Goal: Task Accomplishment & Management: Manage account settings

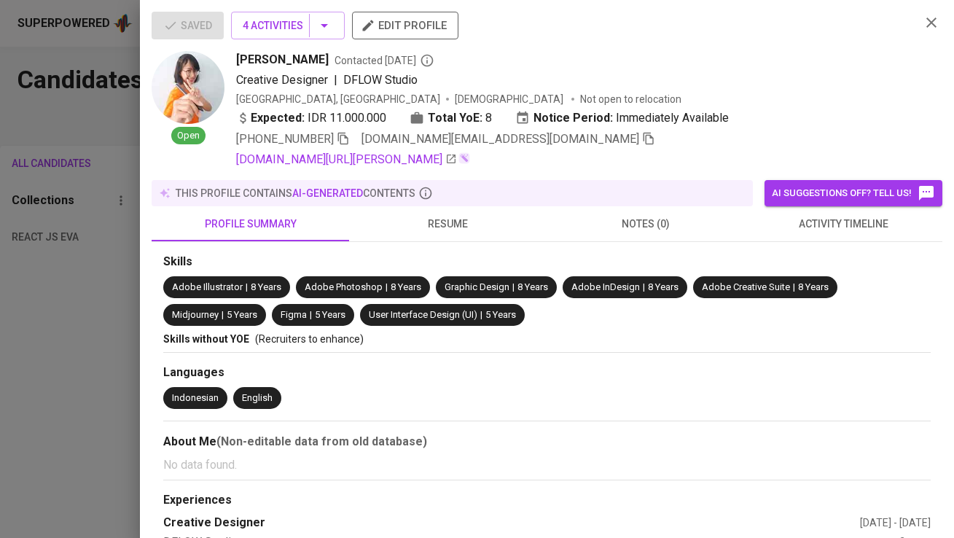
scroll to position [405, 0]
click at [114, 127] on div at bounding box center [477, 269] width 954 height 538
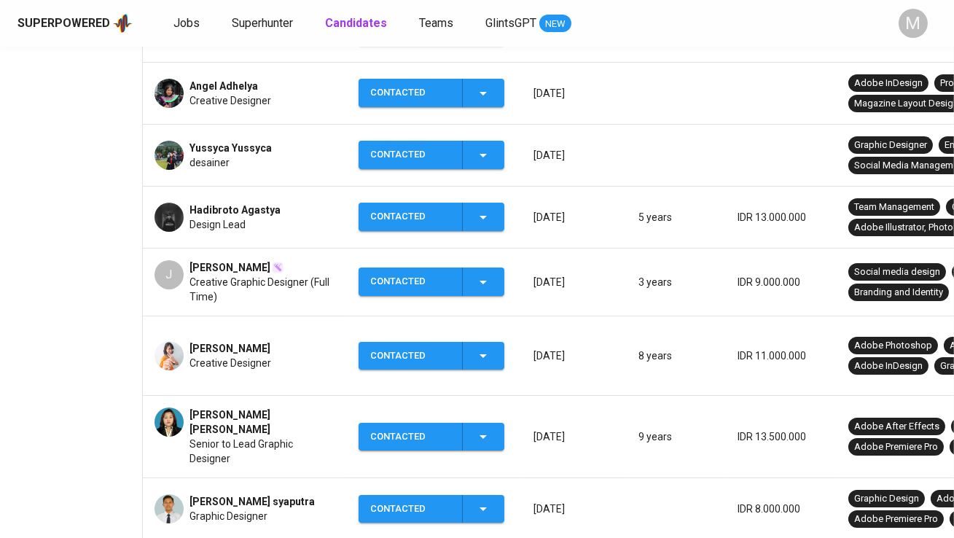
click at [189, 9] on div "Superpowered Jobs Superhunter Candidates Teams GlintsGPT NEW M" at bounding box center [477, 23] width 954 height 47
click at [255, 19] on span "Superhunter" at bounding box center [262, 23] width 61 height 14
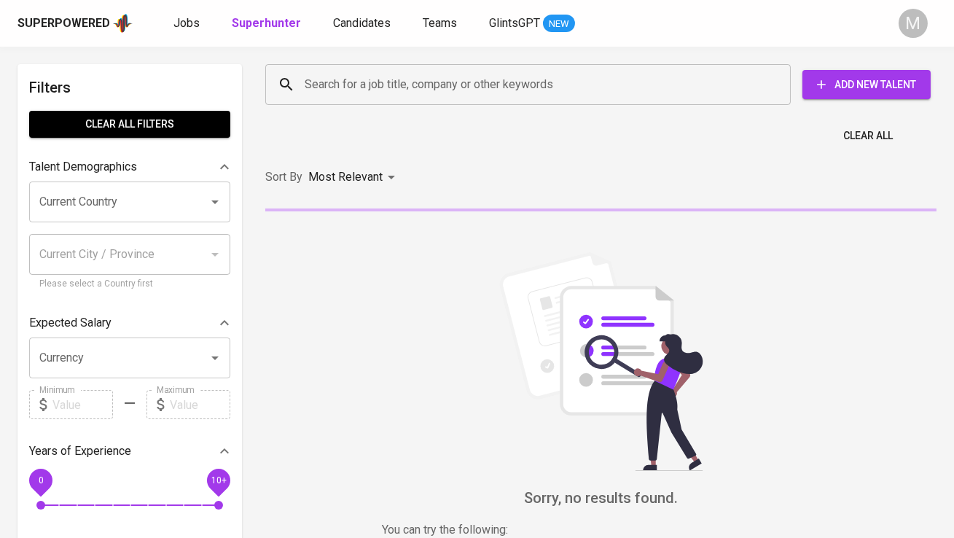
click at [318, 75] on input "Search for a job title, company or other keywords" at bounding box center [531, 85] width 461 height 28
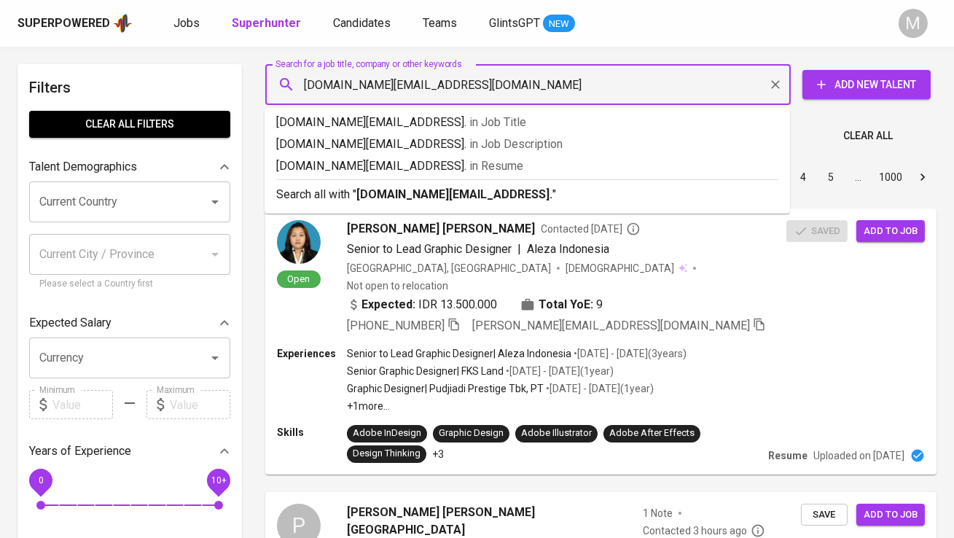
type input "[DOMAIN_NAME][EMAIL_ADDRESS][DOMAIN_NAME]"
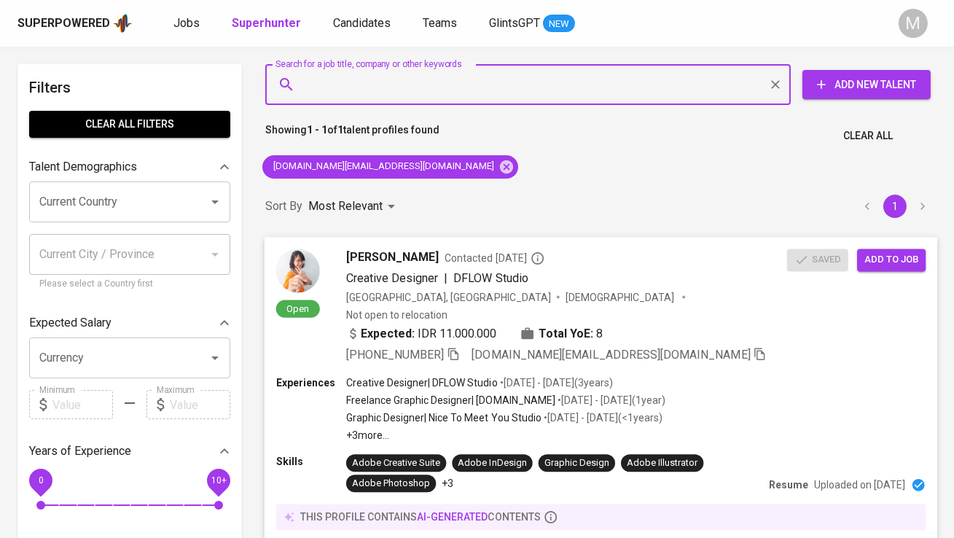
click at [906, 261] on span "Add to job" at bounding box center [891, 259] width 54 height 17
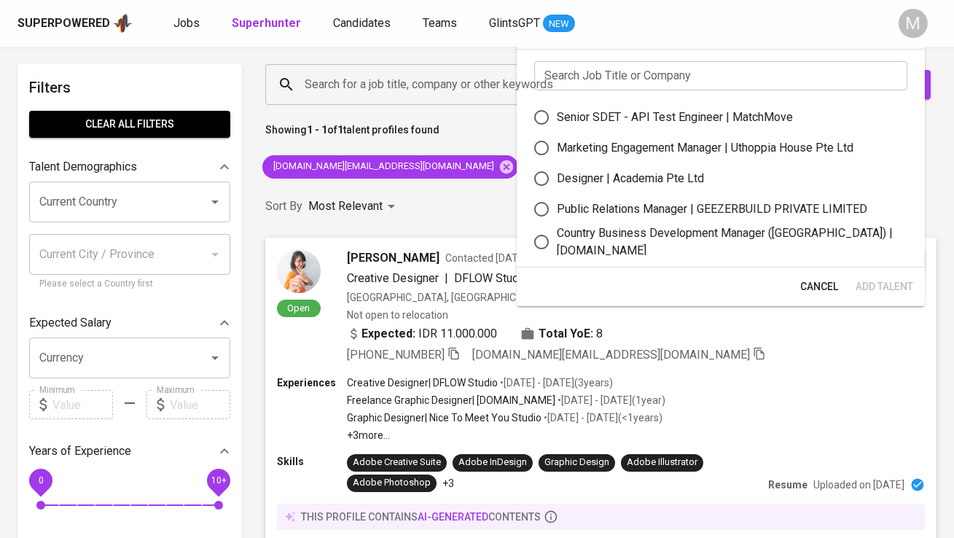
click at [616, 72] on input "text" at bounding box center [720, 75] width 373 height 29
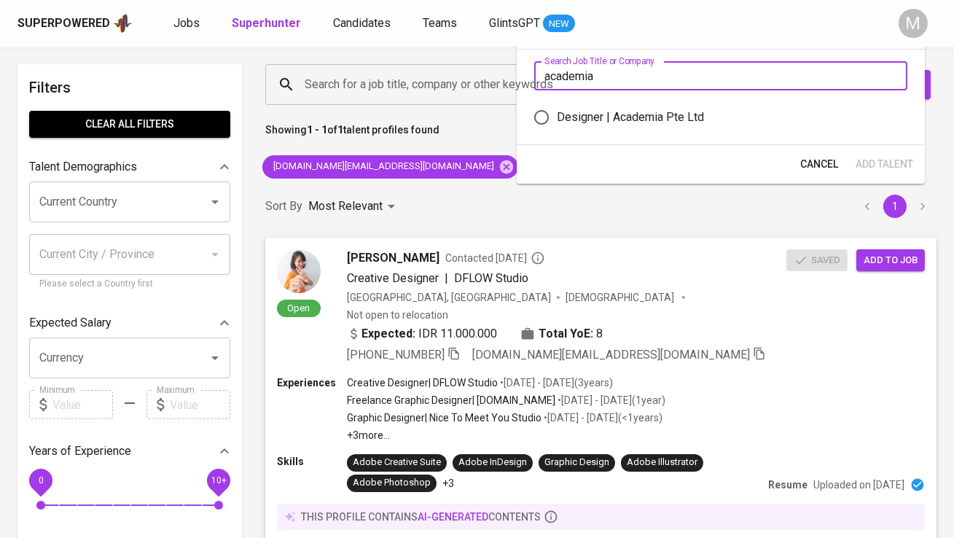
type input "academia"
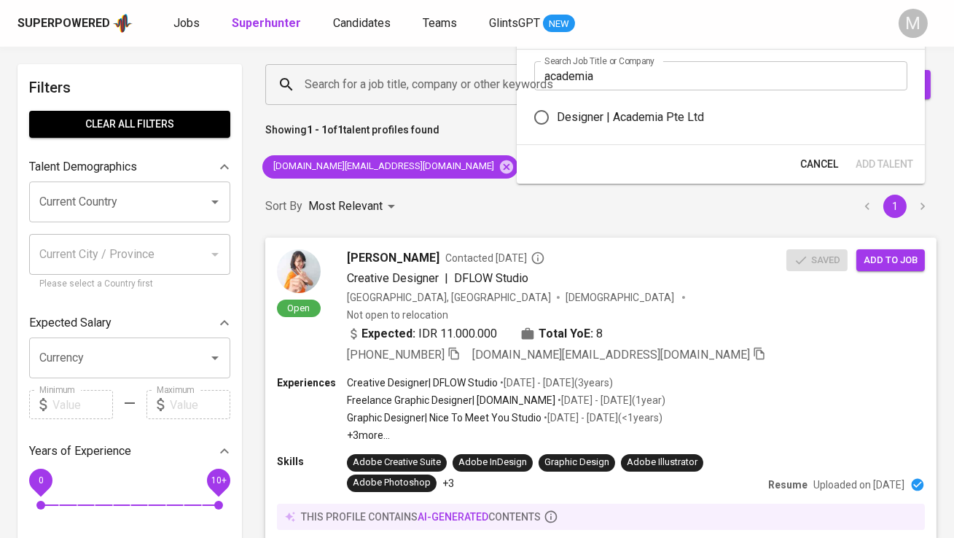
click at [619, 114] on div "Designer | Academia Pte Ltd" at bounding box center [630, 117] width 147 height 17
click at [557, 114] on input "Designer | Academia Pte Ltd" at bounding box center [541, 117] width 31 height 31
radio input "true"
click at [901, 162] on span "Add Talent" at bounding box center [884, 164] width 58 height 18
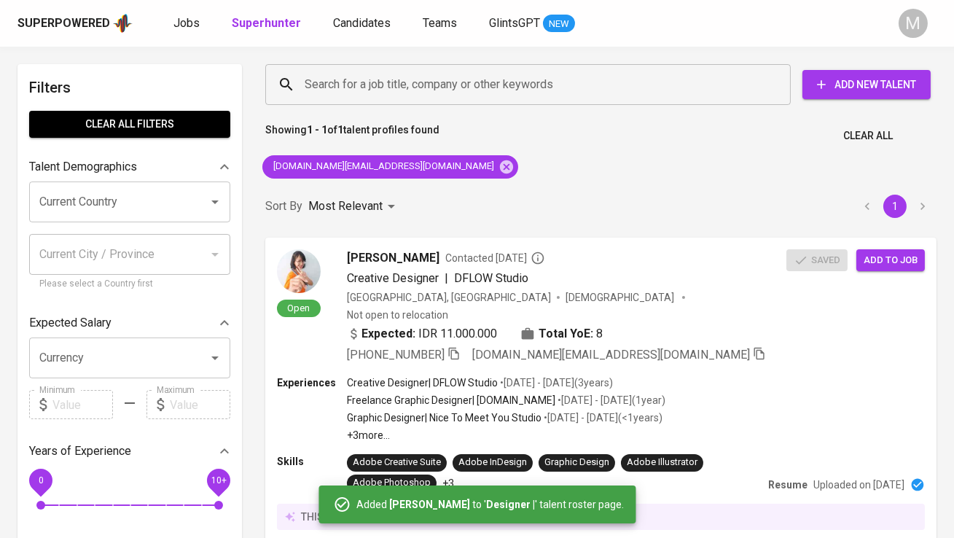
click at [166, 15] on div "Superpowered Jobs Superhunter Candidates Teams GlintsGPT NEW" at bounding box center [453, 23] width 872 height 22
click at [168, 15] on div "Superpowered Jobs Superhunter Candidates Teams GlintsGPT NEW" at bounding box center [453, 23] width 872 height 22
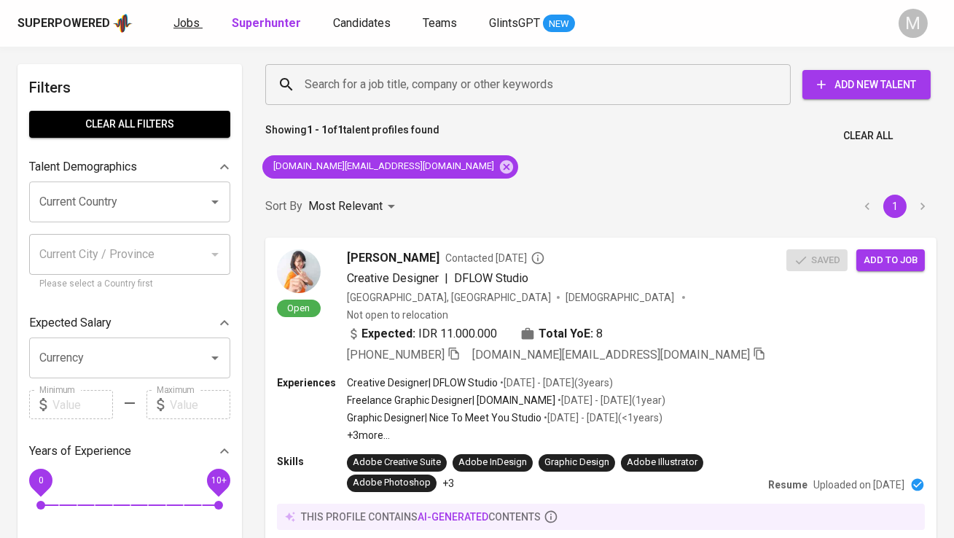
click at [178, 20] on span "Jobs" at bounding box center [186, 23] width 26 height 14
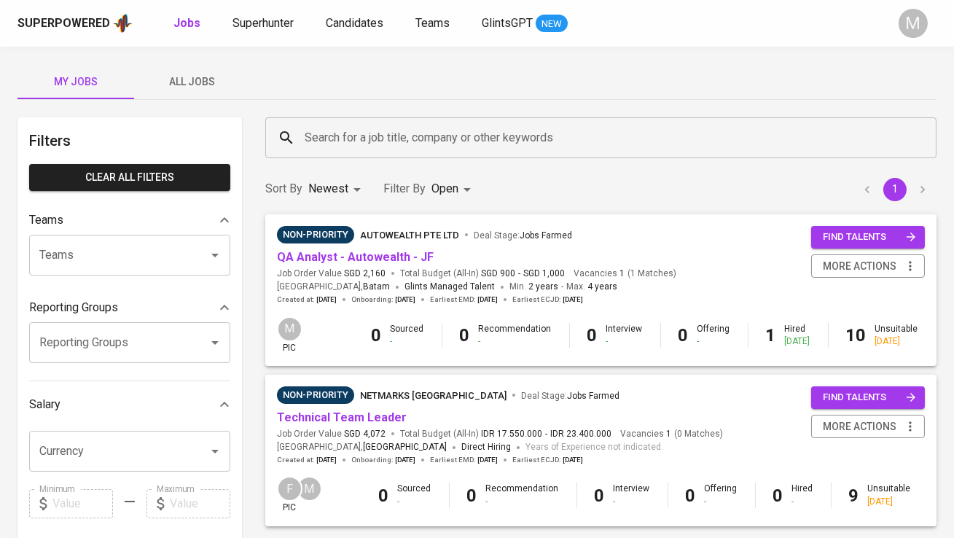
click at [194, 74] on span "All Jobs" at bounding box center [192, 82] width 99 height 18
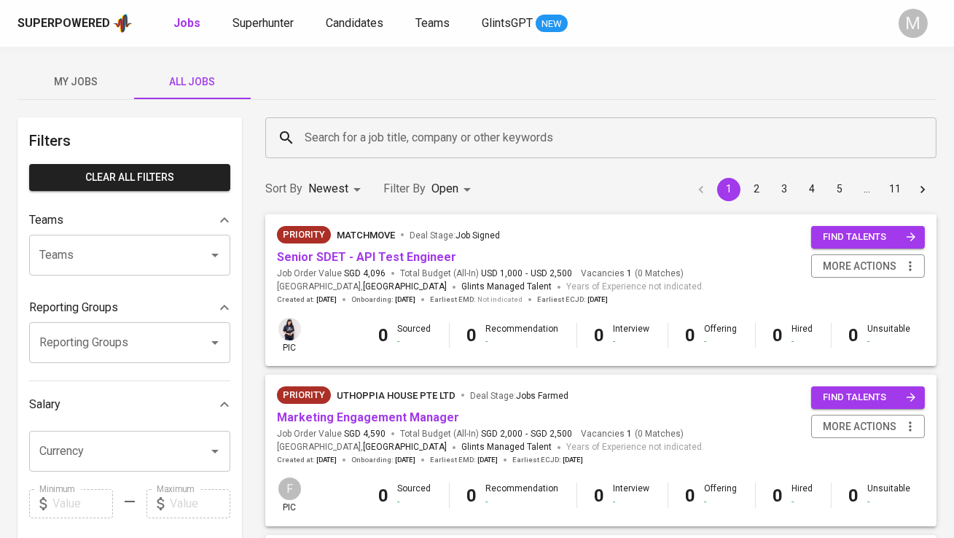
click at [355, 144] on input "Search for a job title, company or other keywords" at bounding box center [604, 138] width 607 height 28
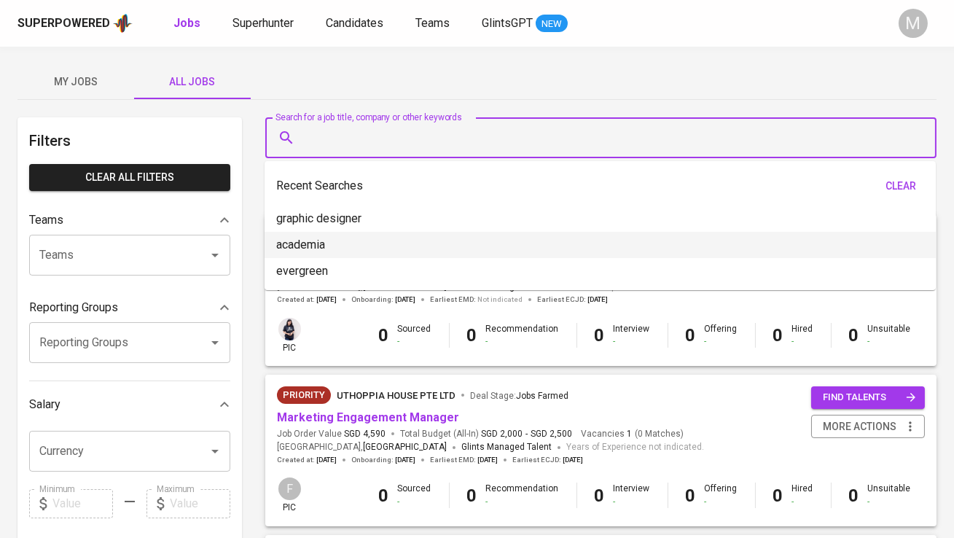
click at [356, 236] on li "academia" at bounding box center [600, 245] width 671 height 26
type input "academia"
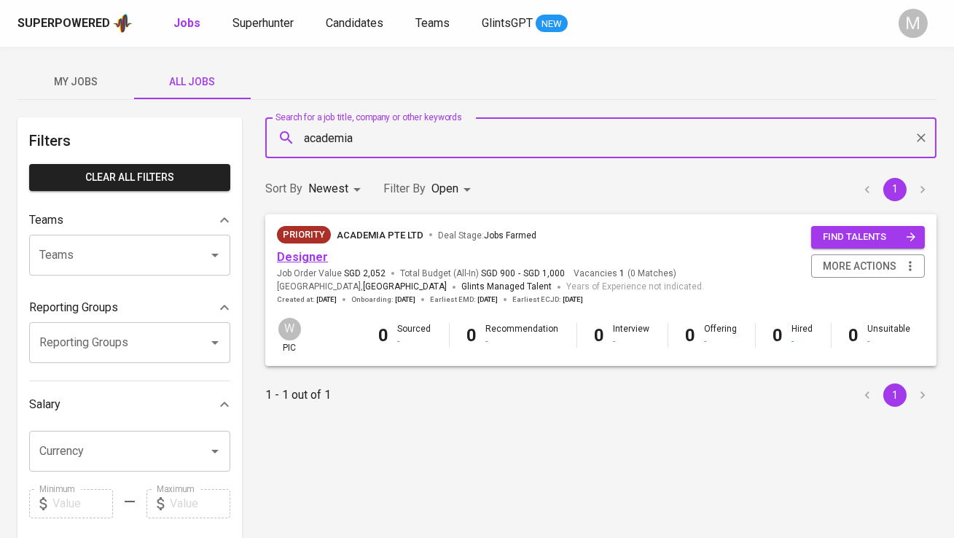
click at [321, 262] on link "Designer" at bounding box center [302, 257] width 51 height 14
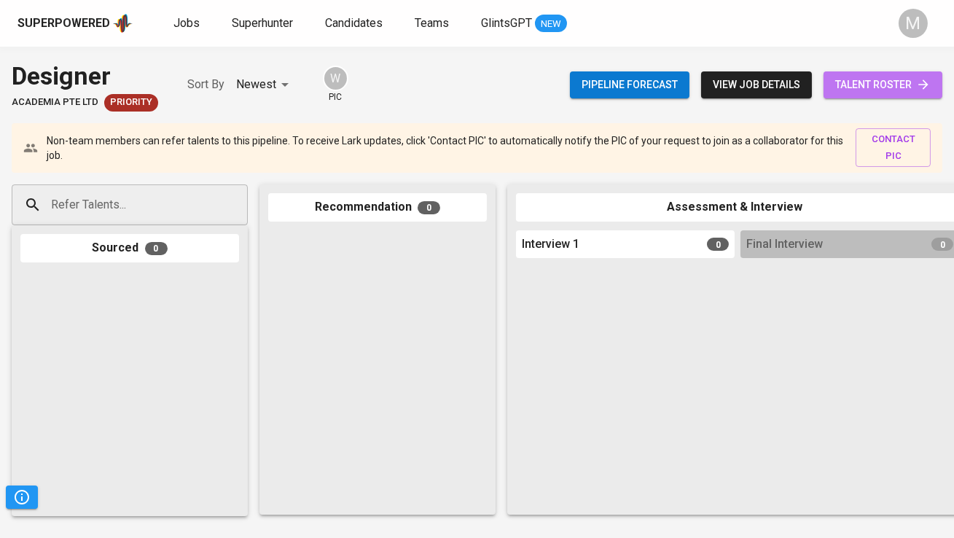
click at [901, 83] on span "talent roster" at bounding box center [882, 85] width 95 height 18
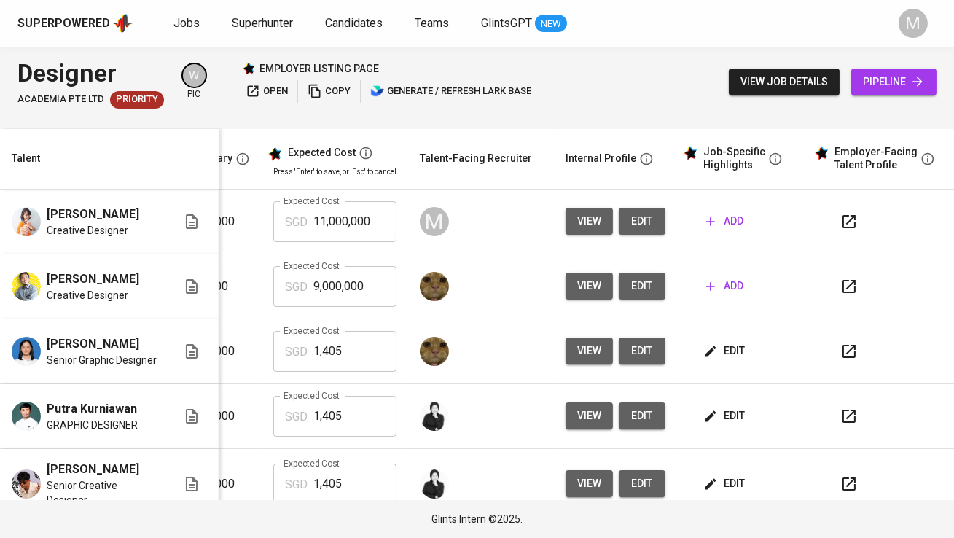
scroll to position [0, 293]
click at [840, 224] on icon "button" at bounding box center [848, 221] width 17 height 17
click at [721, 218] on span "add" at bounding box center [724, 221] width 37 height 18
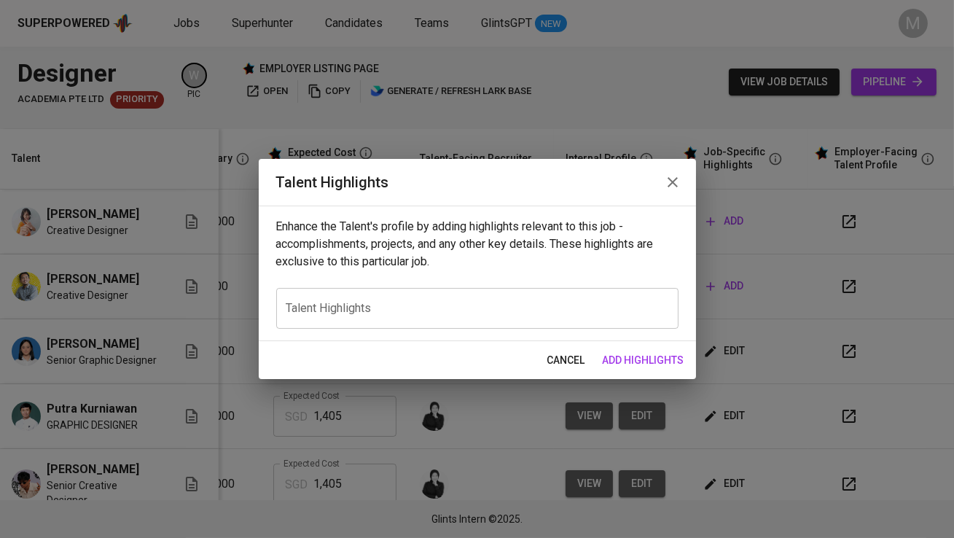
click at [461, 305] on textarea at bounding box center [477, 308] width 382 height 14
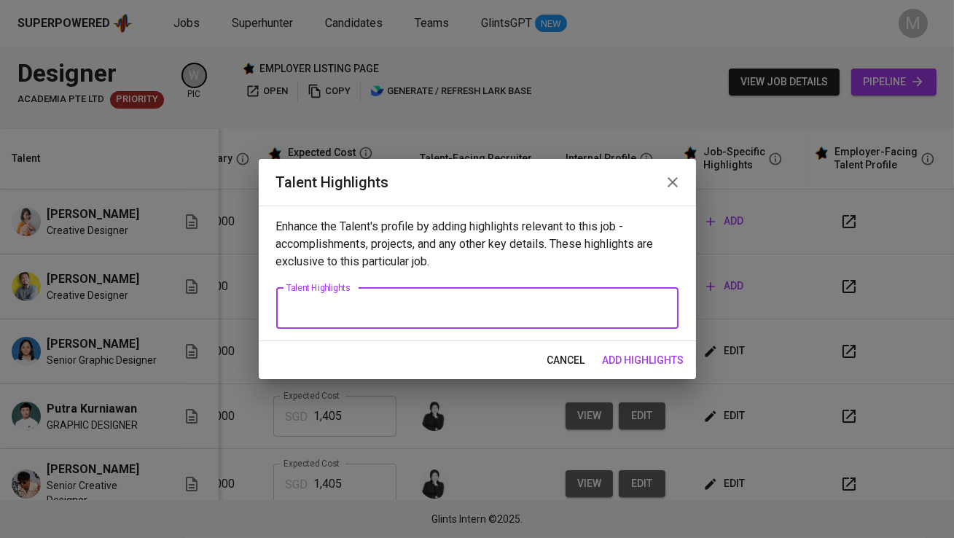
paste textarea "Lorem Ips do si Ametc-adipiscin elitsedd eiusmodt inci utla etdol magna al enim…"
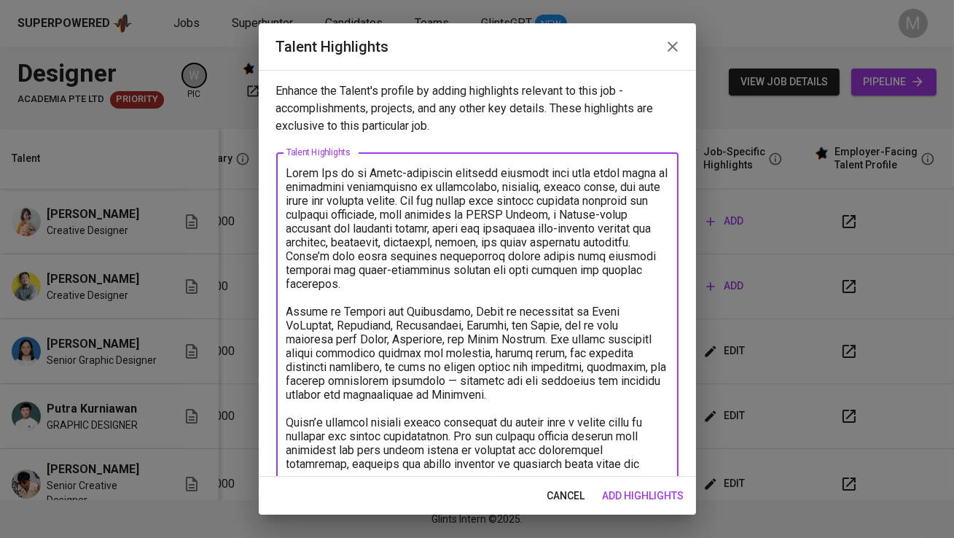
scroll to position [20, 0]
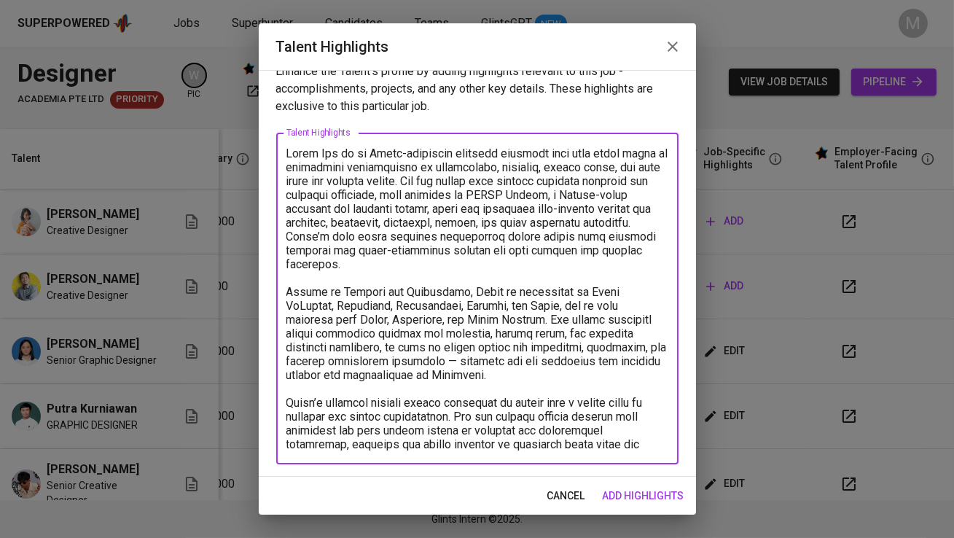
drag, startPoint x: 412, startPoint y: 359, endPoint x: 269, endPoint y: 278, distance: 164.5
click at [269, 278] on div "Enhance the Talent's profile by adding highlights relevant to this job - accomp…" at bounding box center [477, 273] width 437 height 407
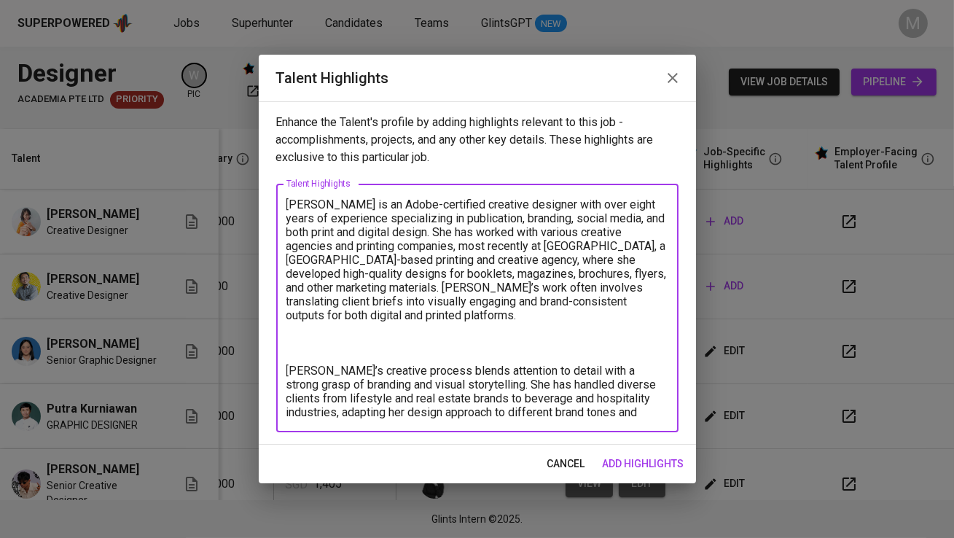
scroll to position [0, 0]
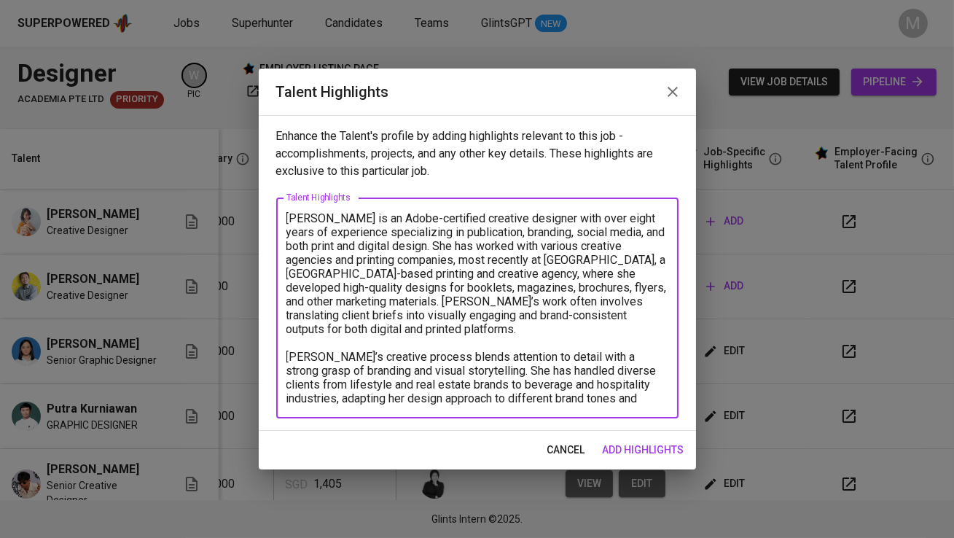
click at [367, 396] on textarea "[PERSON_NAME] is an Adobe-certified creative designer with over eight years of …" at bounding box center [477, 308] width 382 height 194
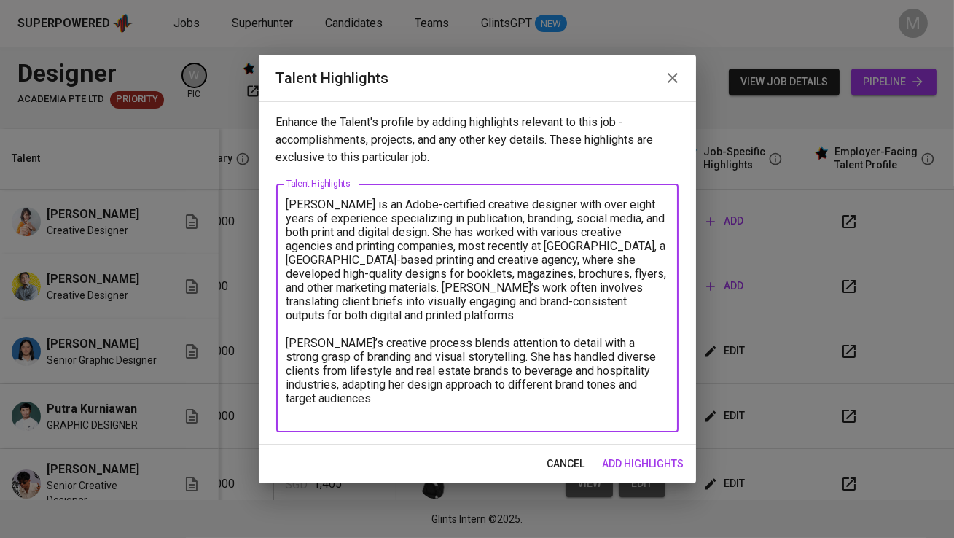
paste textarea "Fluent in English and Indonesian, [PERSON_NAME] is proficient in Adobe InDesign…"
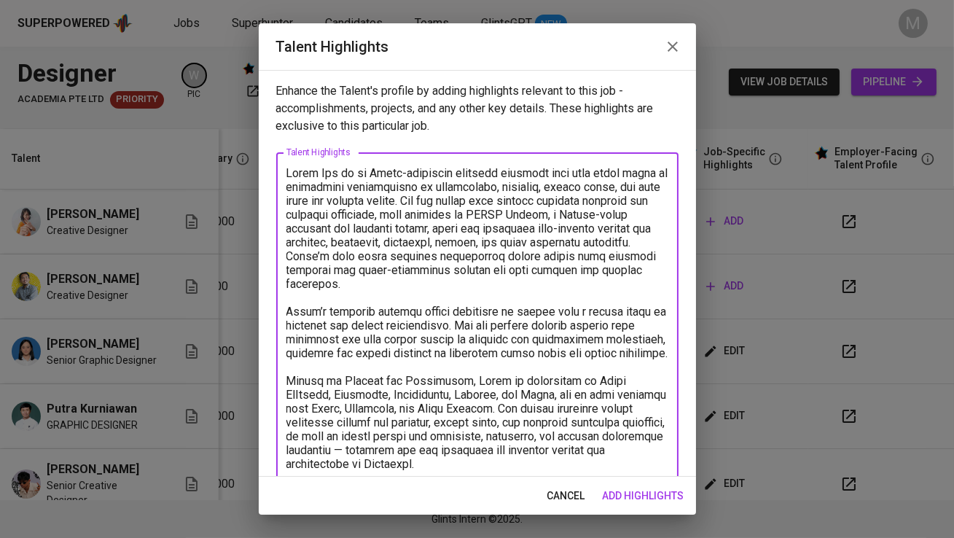
scroll to position [20, 0]
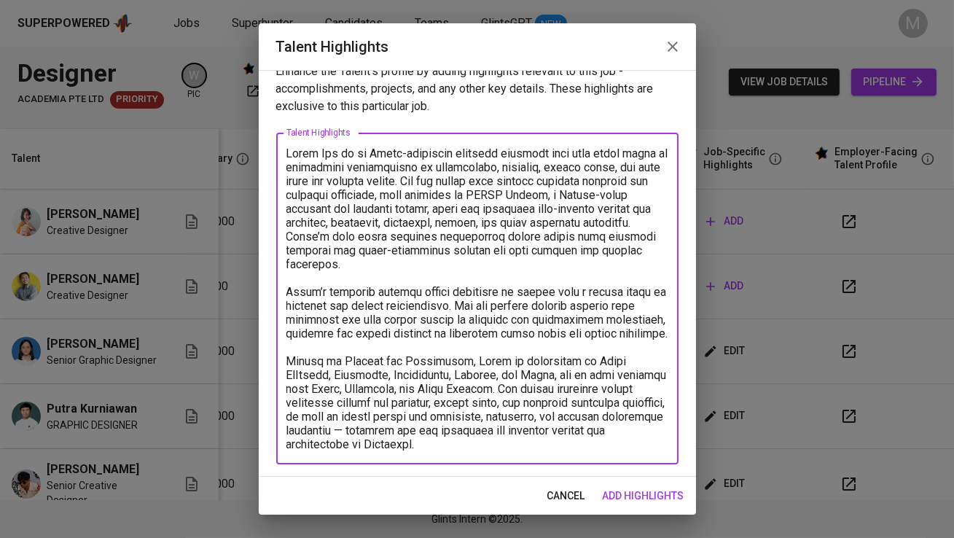
drag, startPoint x: 457, startPoint y: 361, endPoint x: 281, endPoint y: 364, distance: 176.4
click at [281, 364] on div "x Talent Highlights" at bounding box center [477, 299] width 402 height 332
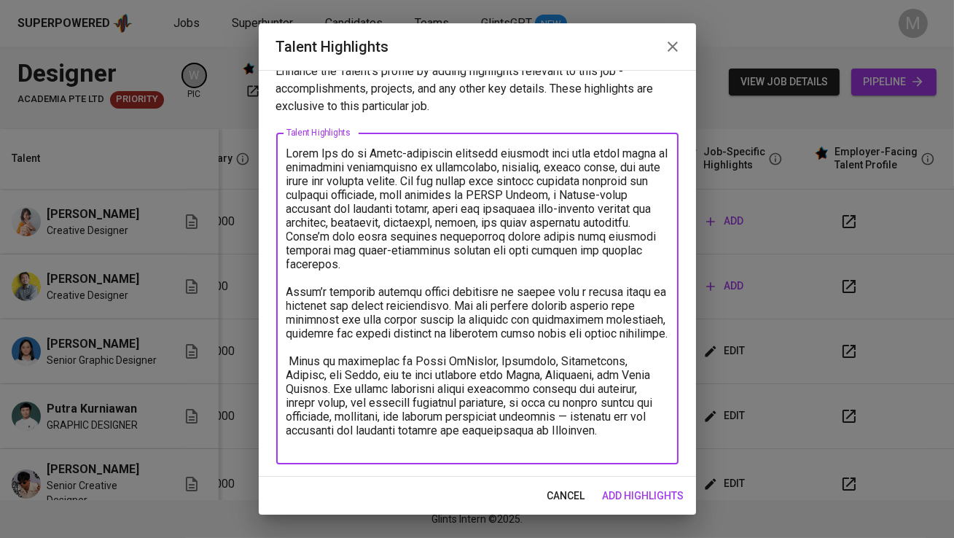
scroll to position [6, 0]
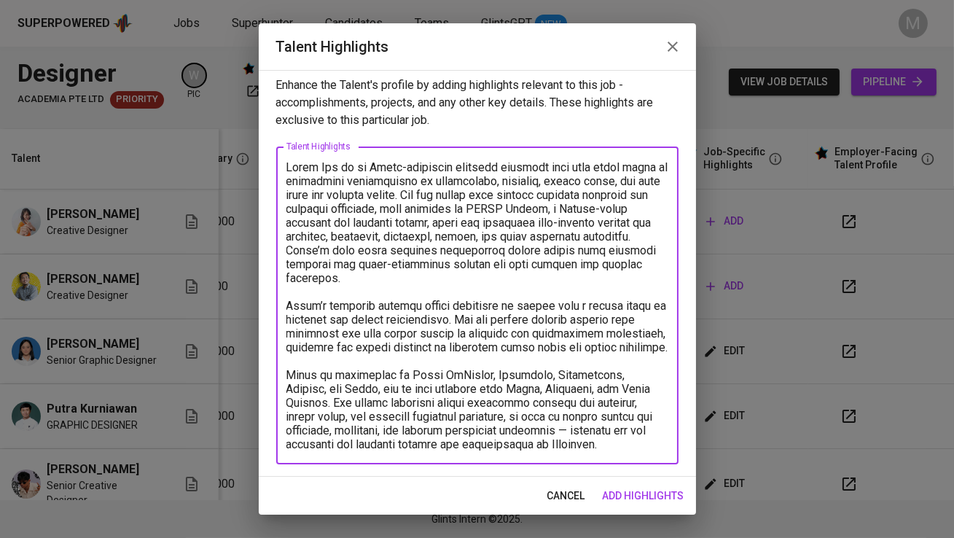
click at [609, 441] on textarea at bounding box center [477, 305] width 382 height 291
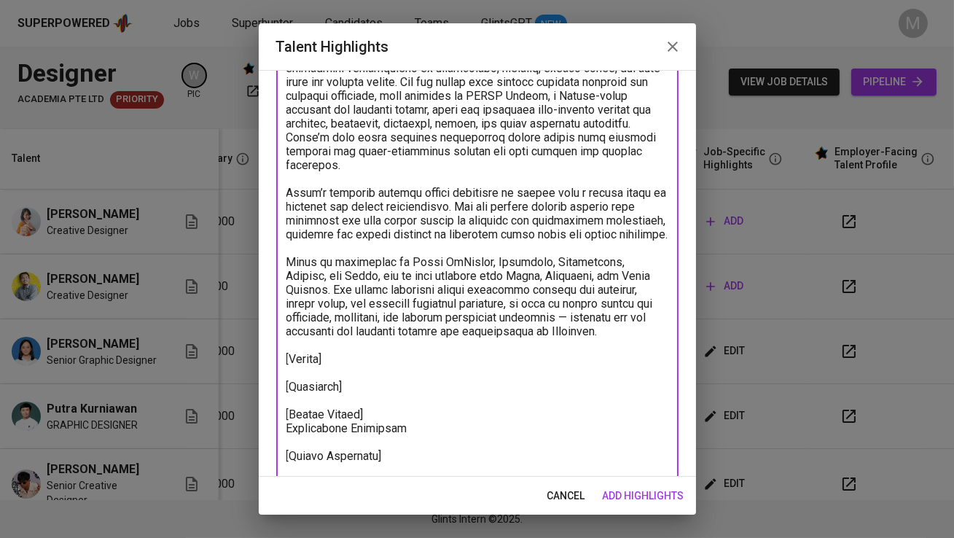
scroll to position [133, 0]
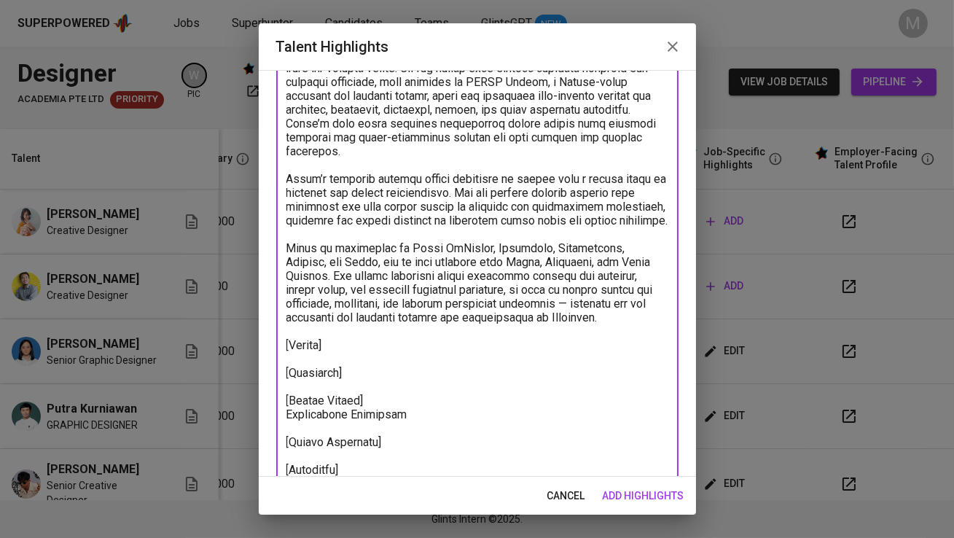
type textarea "Lorem Ips do si Ametc-adipiscin elitsedd eiusmodt inci utla etdol magna al enim…"
click at [649, 495] on span "add highlights" at bounding box center [644, 496] width 82 height 18
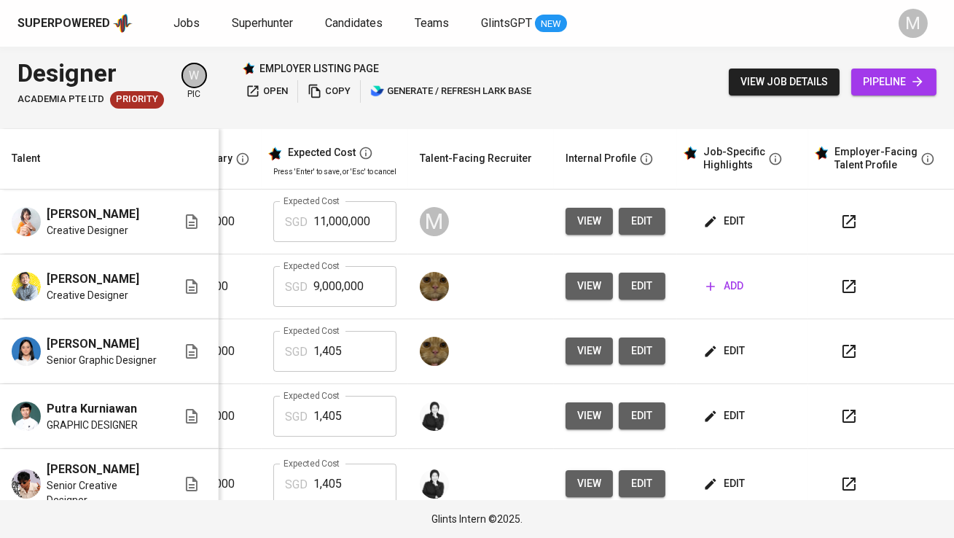
click at [726, 219] on span "edit" at bounding box center [725, 221] width 39 height 18
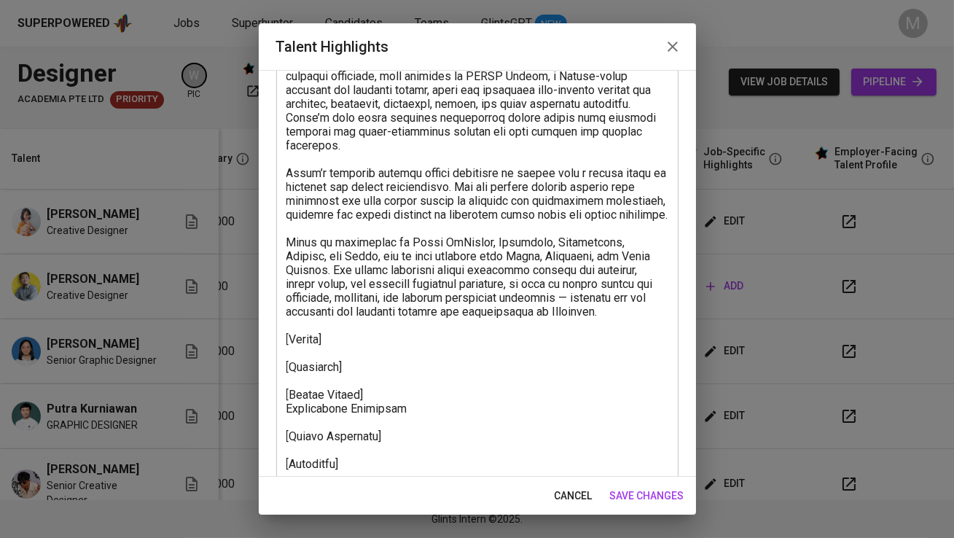
scroll to position [158, 0]
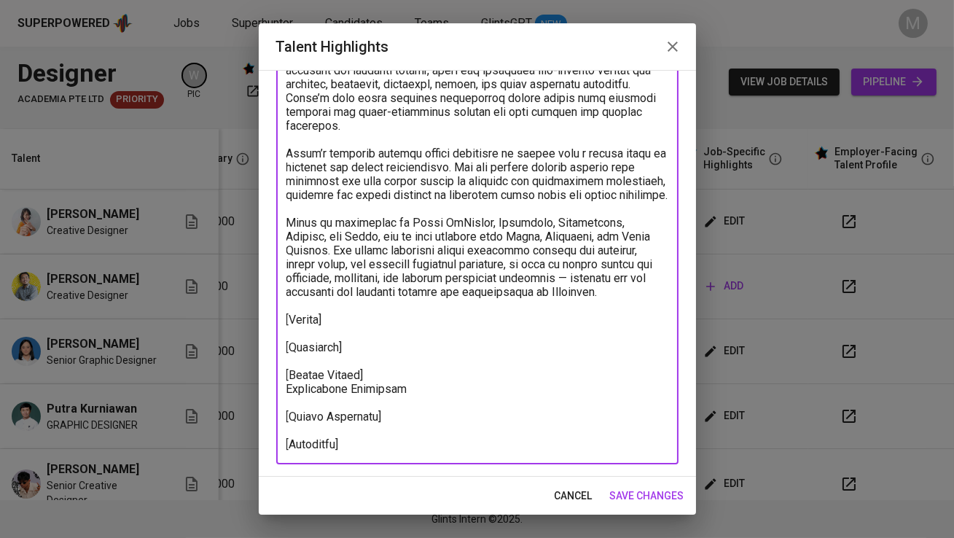
click at [328, 358] on textarea at bounding box center [477, 229] width 382 height 443
paste textarea "[URL][DOMAIN_NAME]"
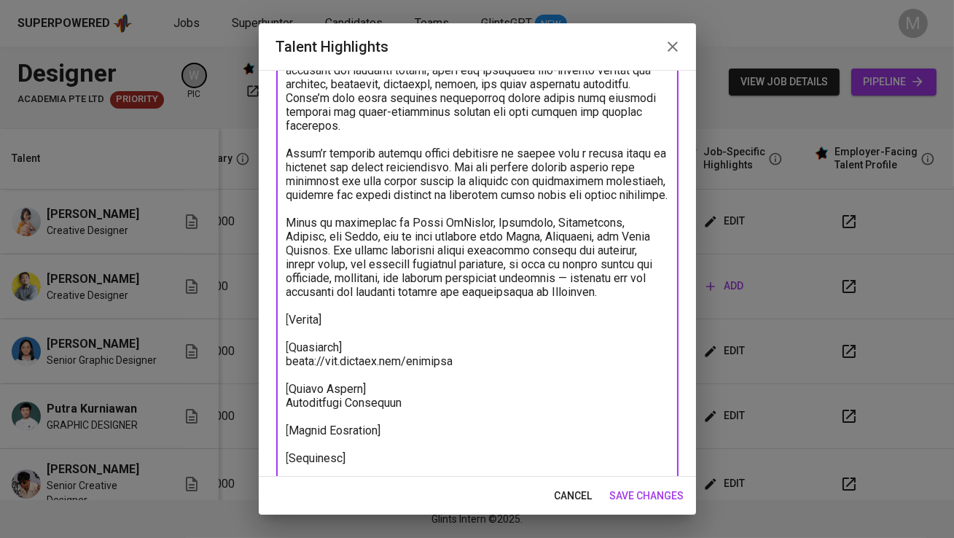
click at [349, 320] on textarea at bounding box center [477, 236] width 382 height 457
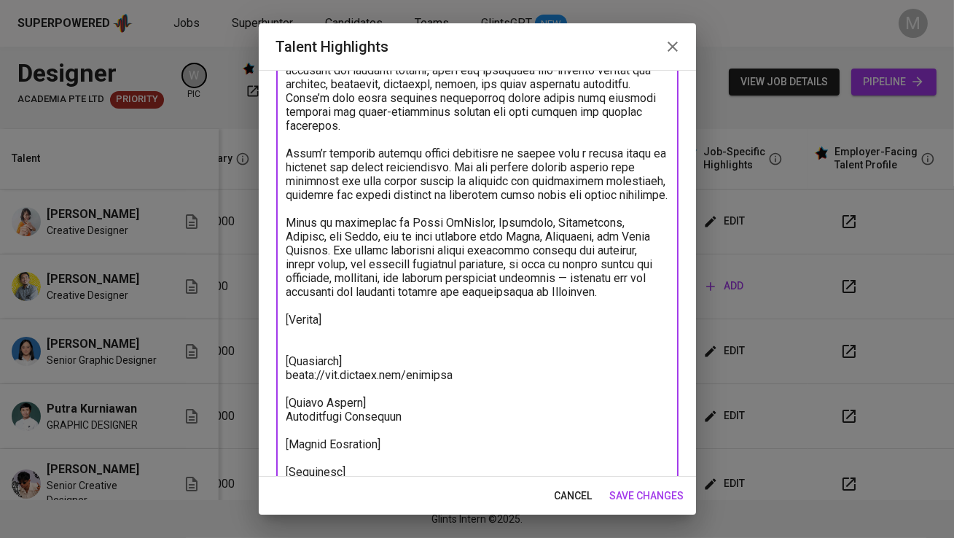
paste textarea "[URL][DOMAIN_NAME]"
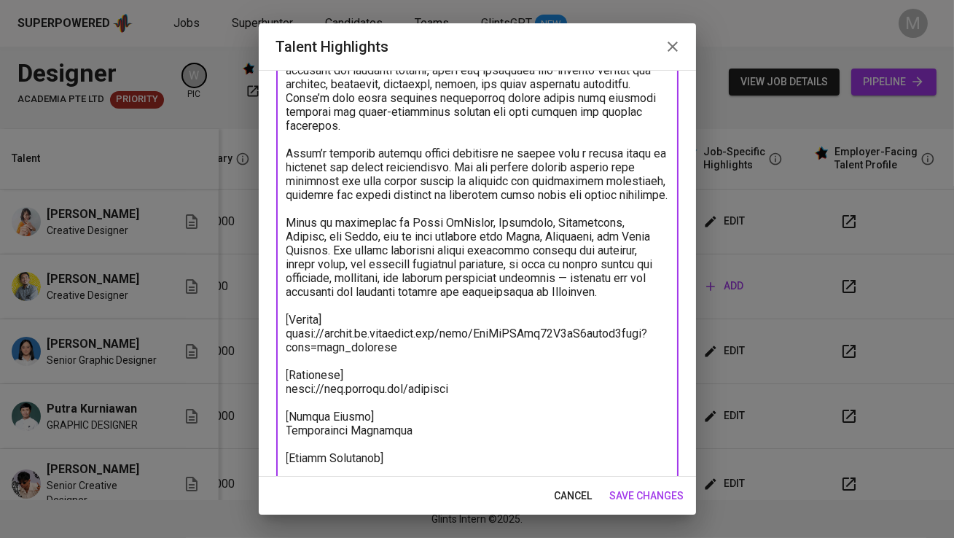
scroll to position [200, 0]
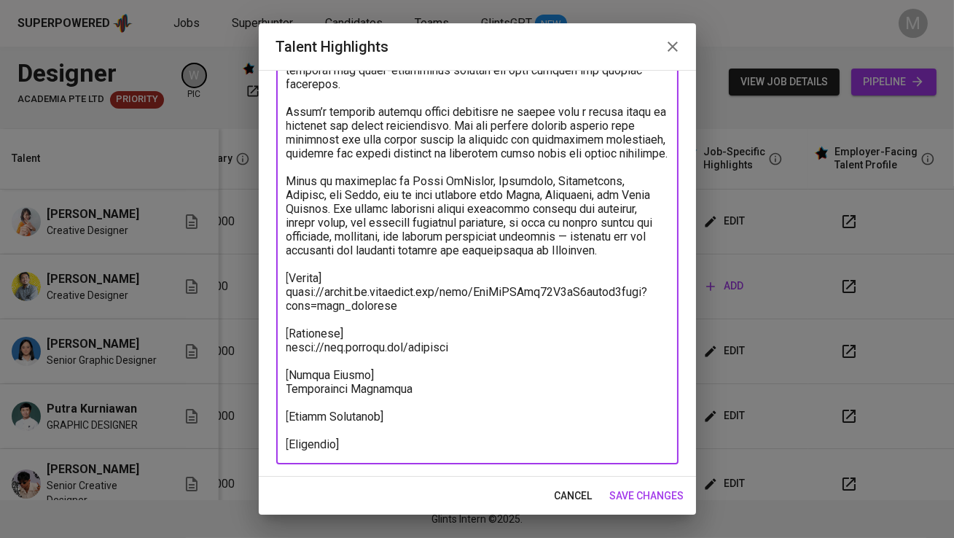
click at [395, 415] on textarea at bounding box center [477, 208] width 382 height 485
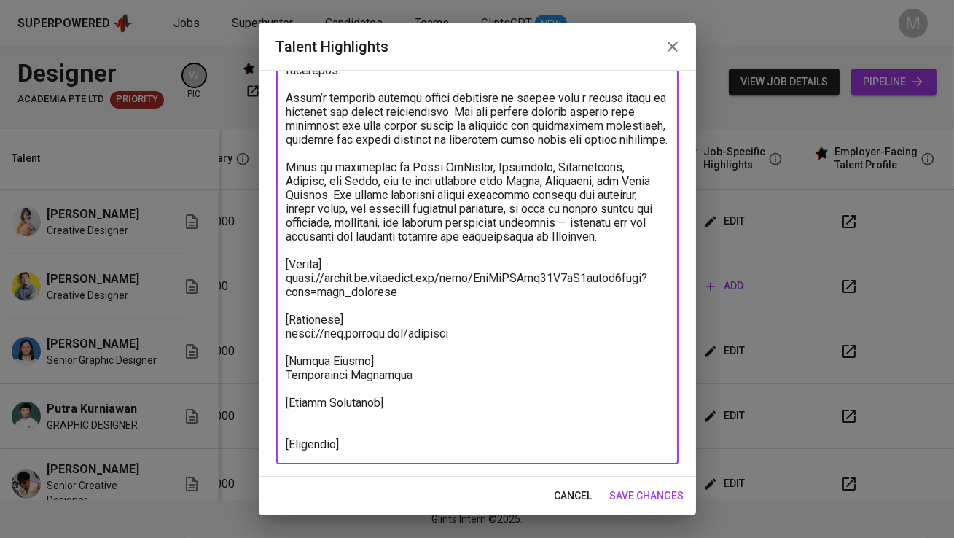
click at [388, 450] on div "x Talent Highlights" at bounding box center [477, 201] width 402 height 525
click at [373, 449] on textarea at bounding box center [477, 202] width 382 height 498
paste textarea "[URL][DOMAIN_NAME]"
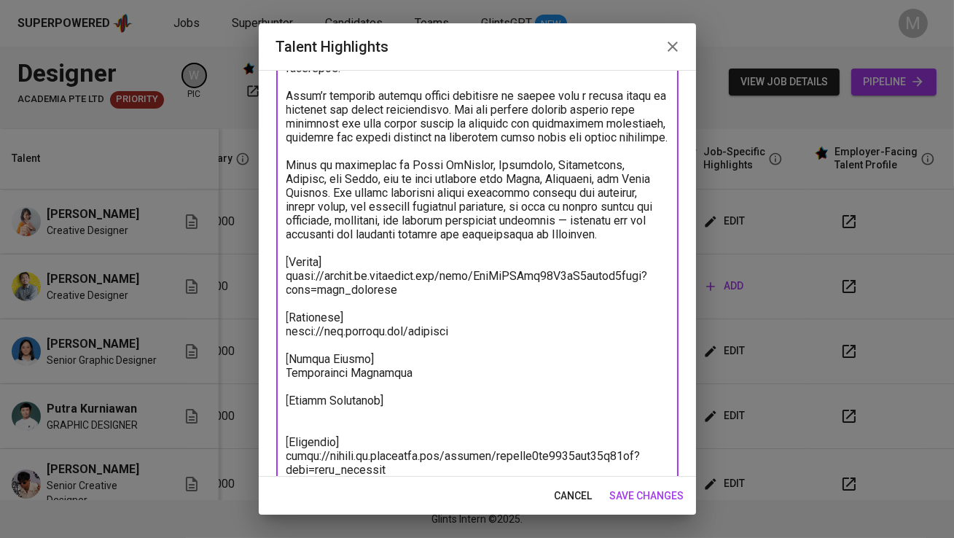
scroll to position [240, 0]
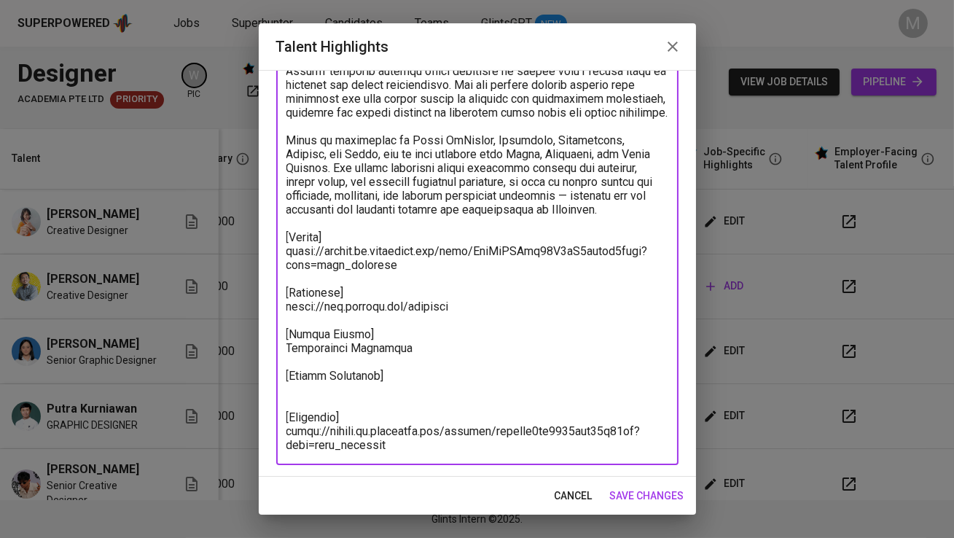
type textarea "Lorem Ips do si Ametc-adipiscin elitsedd eiusmodt inci utla etdol magna al enim…"
click at [667, 501] on span "save changes" at bounding box center [647, 496] width 74 height 18
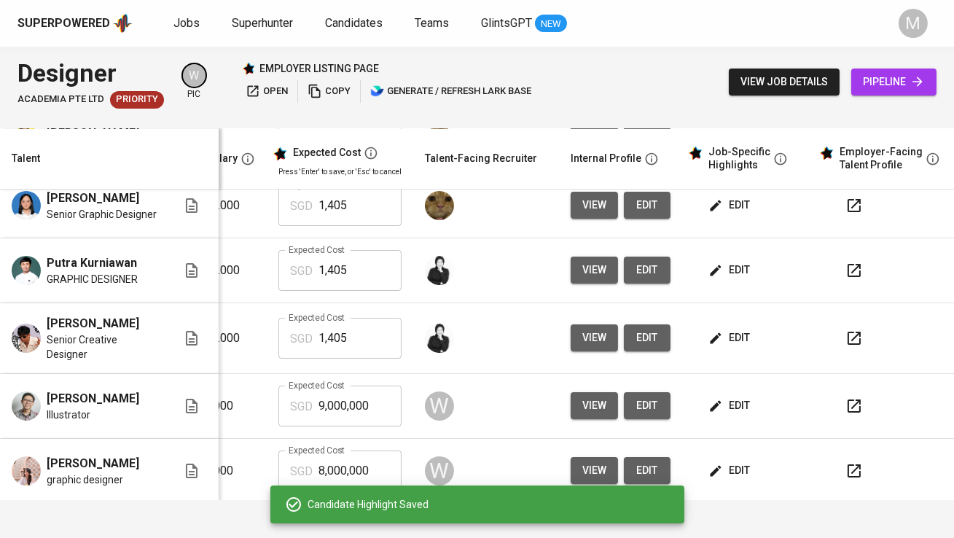
scroll to position [302, 303]
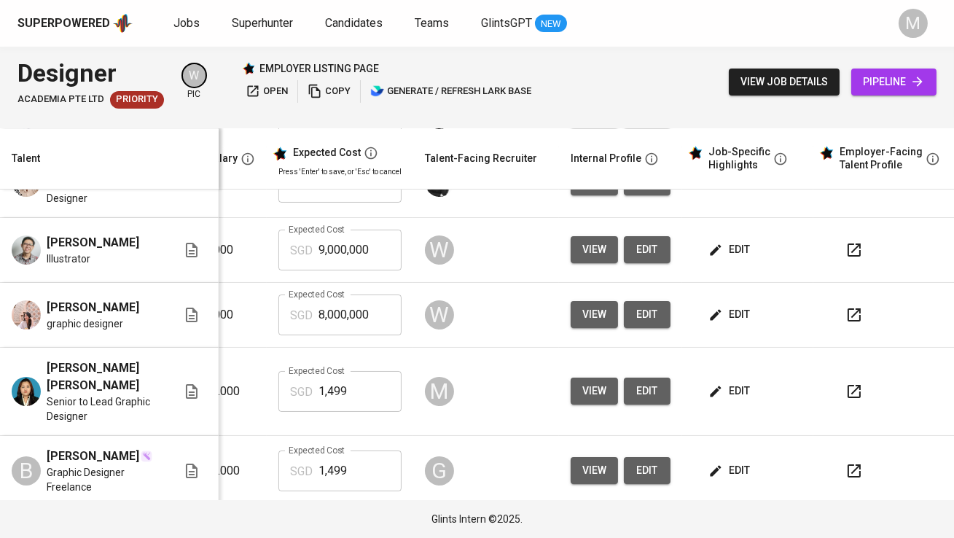
click at [730, 382] on span "edit" at bounding box center [730, 391] width 39 height 18
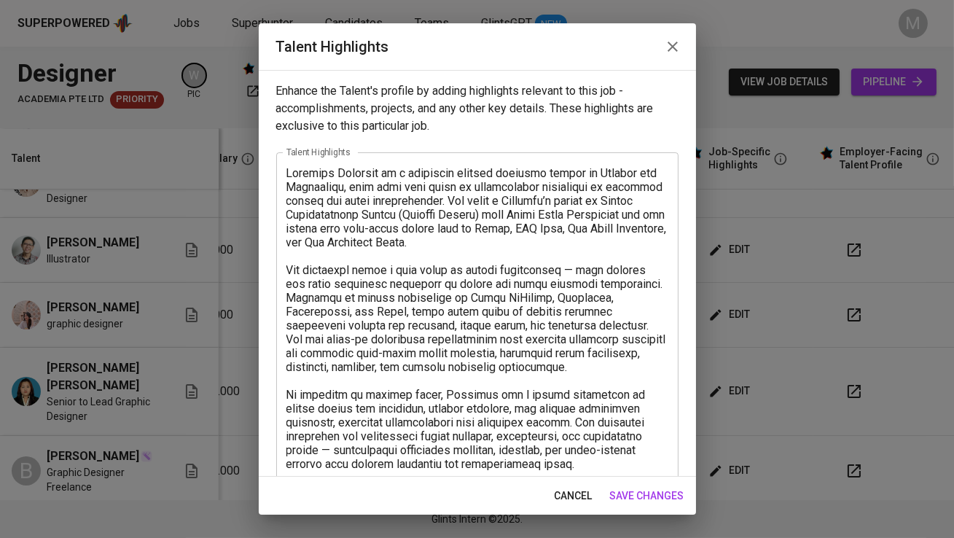
scroll to position [338, 0]
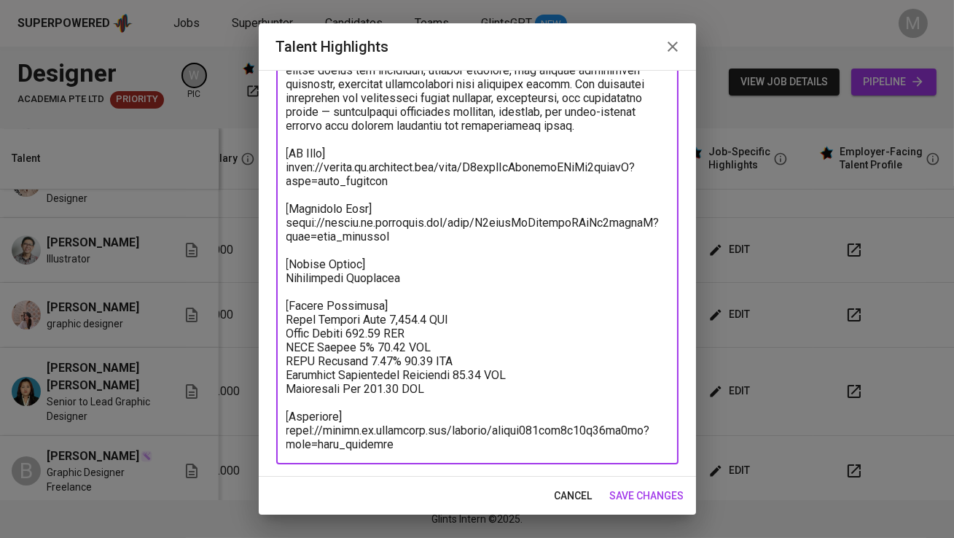
drag, startPoint x: 450, startPoint y: 385, endPoint x: 284, endPoint y: 317, distance: 179.0
click at [284, 317] on div "x Talent Highlights" at bounding box center [477, 139] width 402 height 650
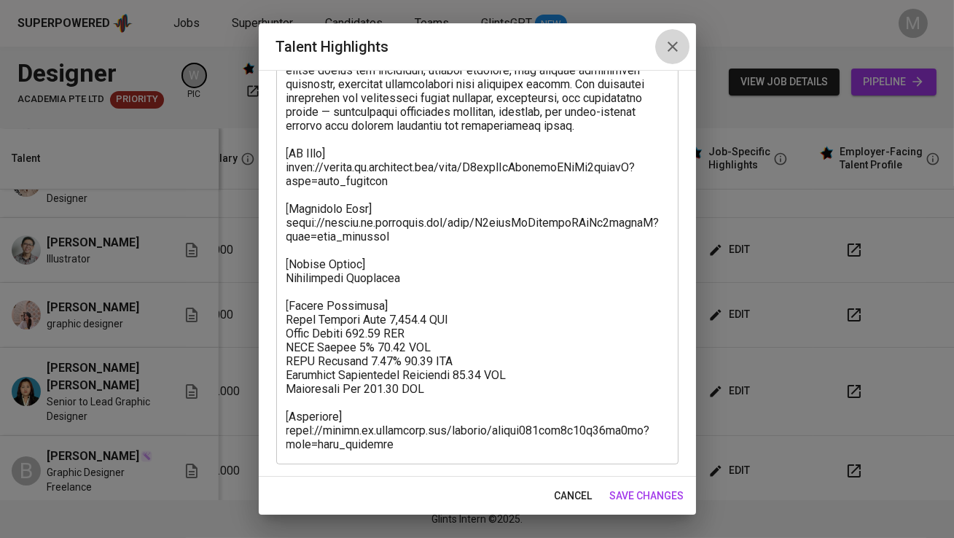
click at [678, 49] on icon "button" at bounding box center [672, 46] width 17 height 17
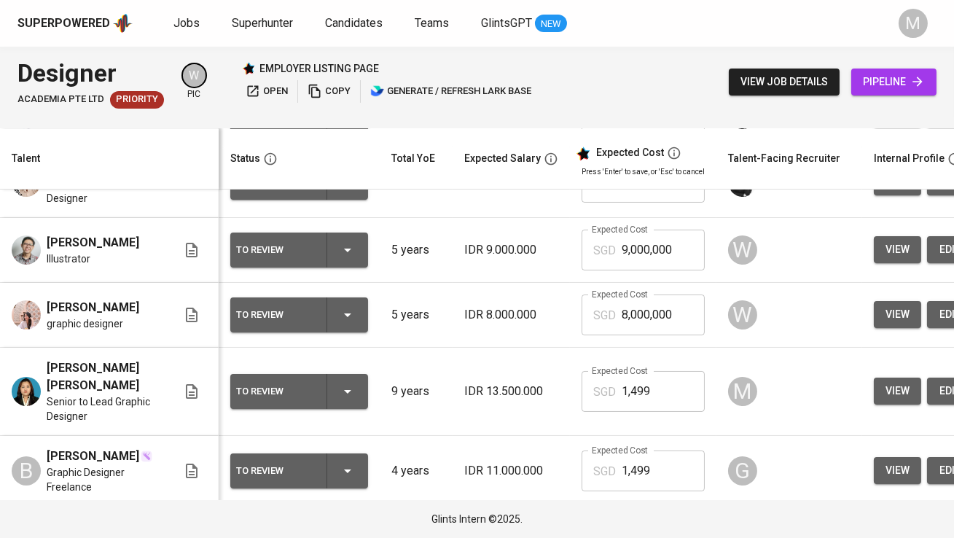
scroll to position [0, 0]
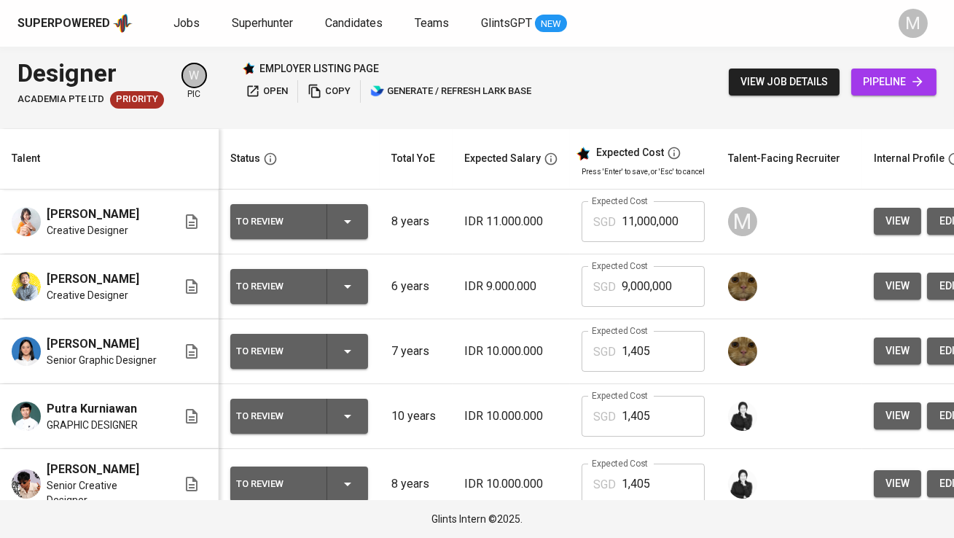
click at [665, 218] on input "11,000,000" at bounding box center [663, 221] width 83 height 41
type input "1,499"
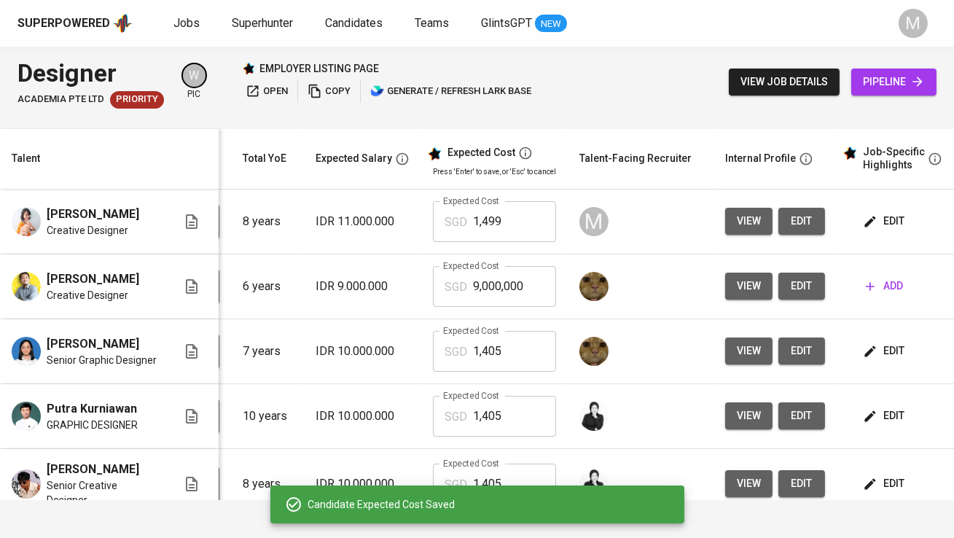
scroll to position [0, 245]
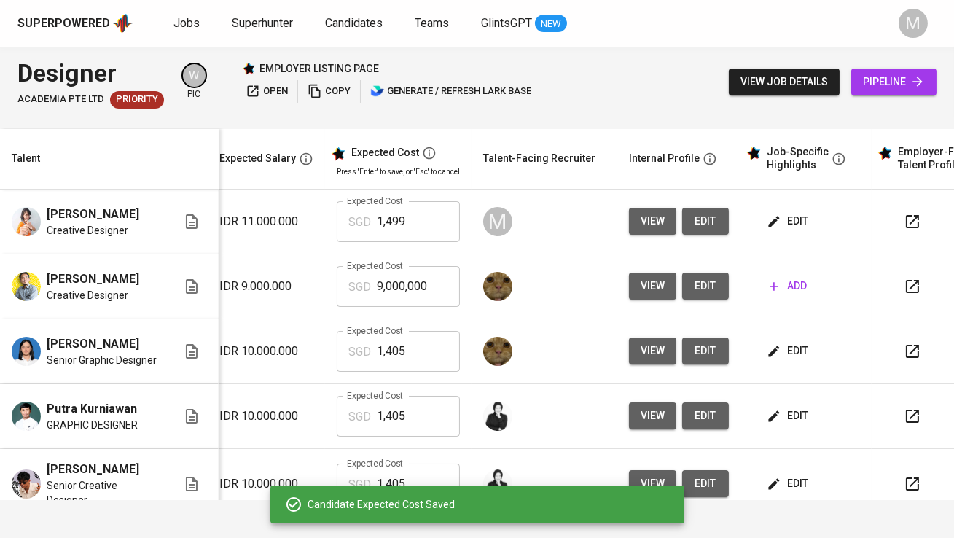
click at [788, 214] on span "edit" at bounding box center [788, 221] width 39 height 18
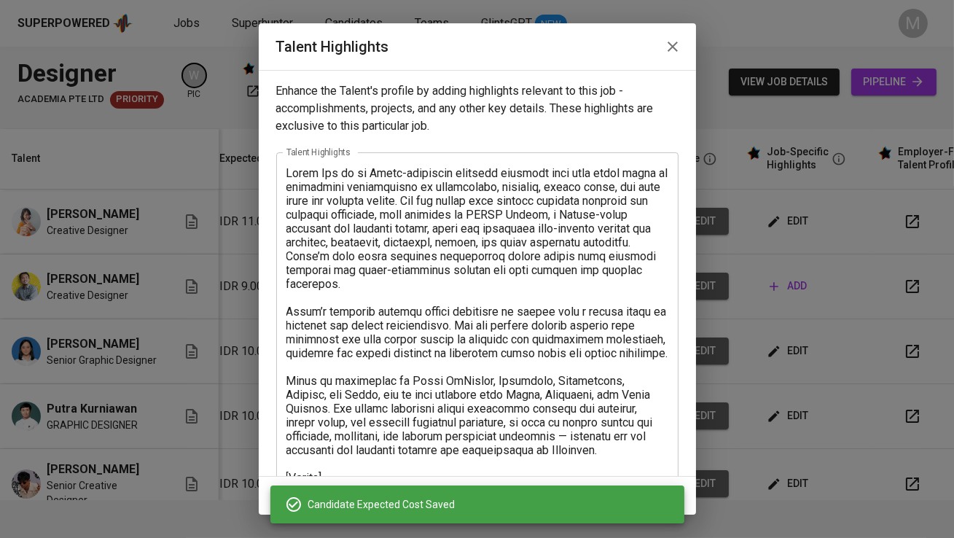
scroll to position [240, 0]
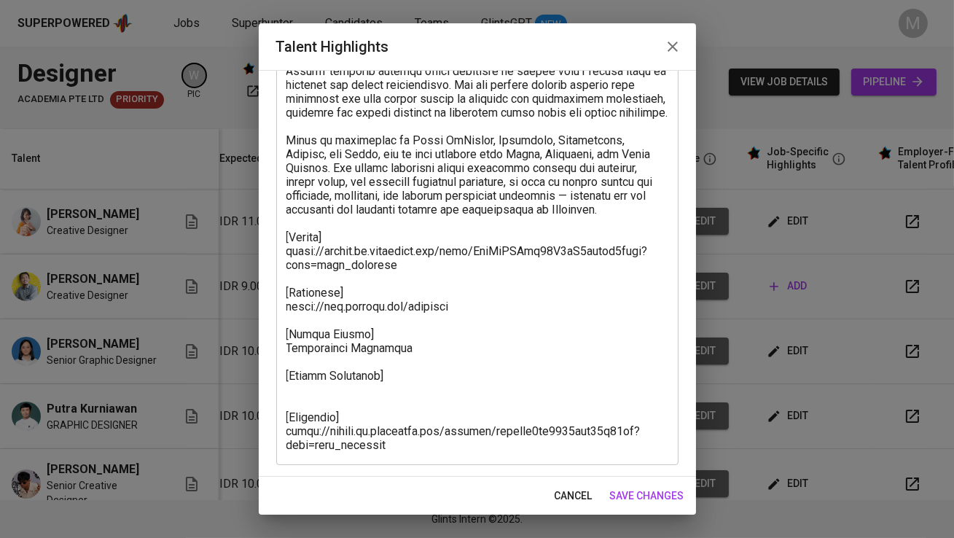
click at [404, 377] on textarea at bounding box center [477, 189] width 382 height 526
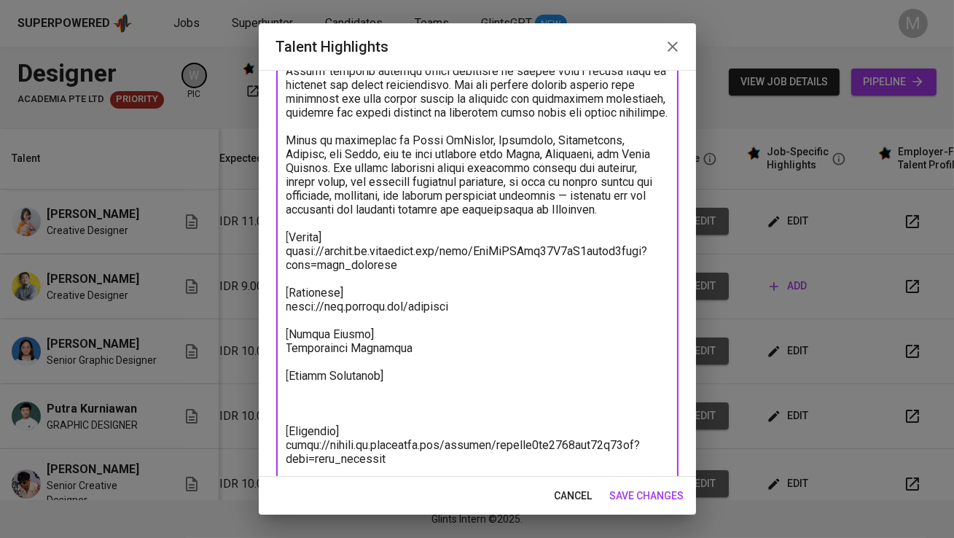
paste textarea "Total Payroll Cost 1,498.8 SGD Basic Salary 961.89 SGD BPJS Health 5% 48.81 SGD…"
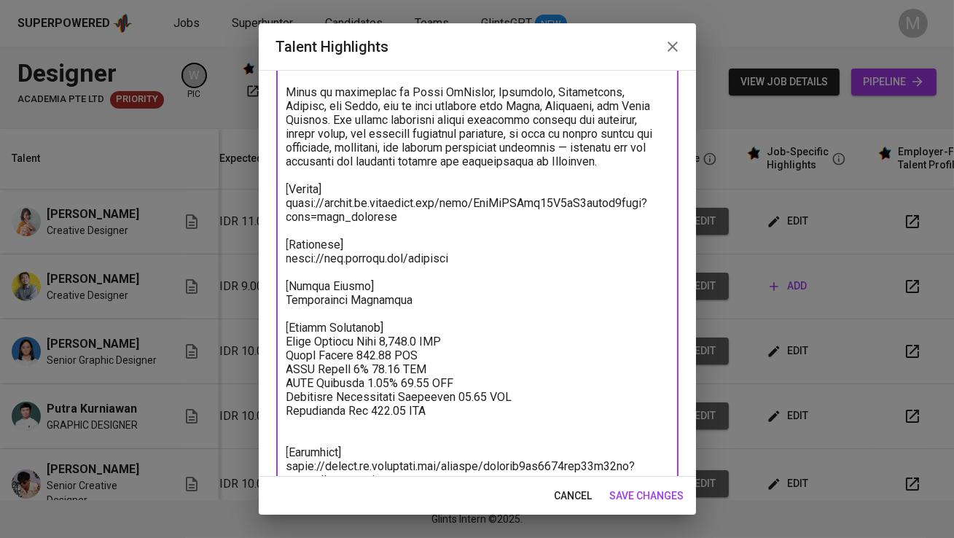
scroll to position [324, 0]
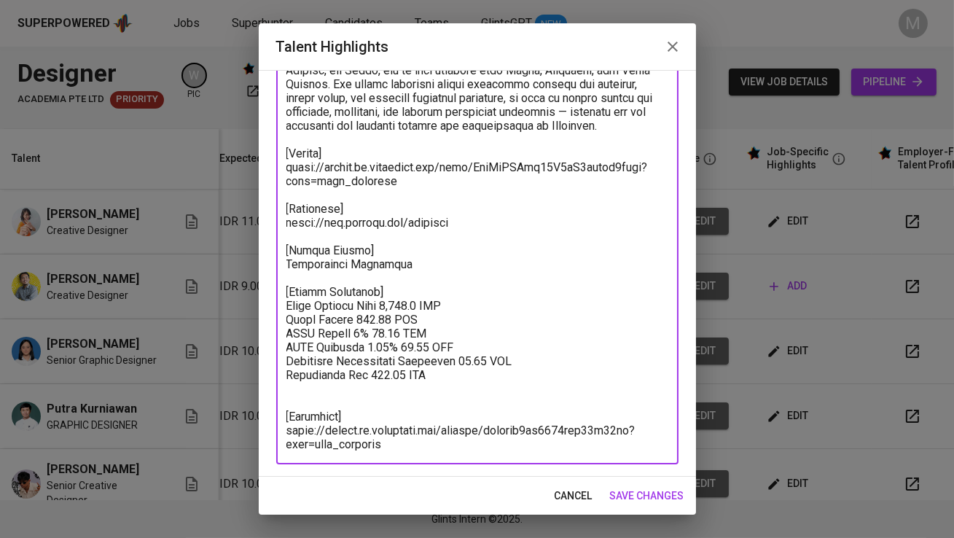
click at [416, 394] on textarea at bounding box center [477, 146] width 382 height 609
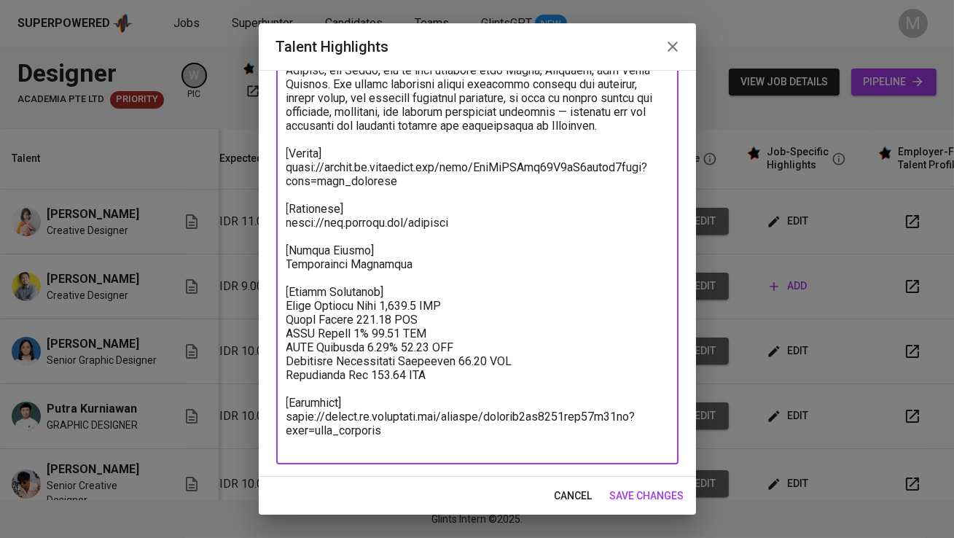
scroll to position [310, 0]
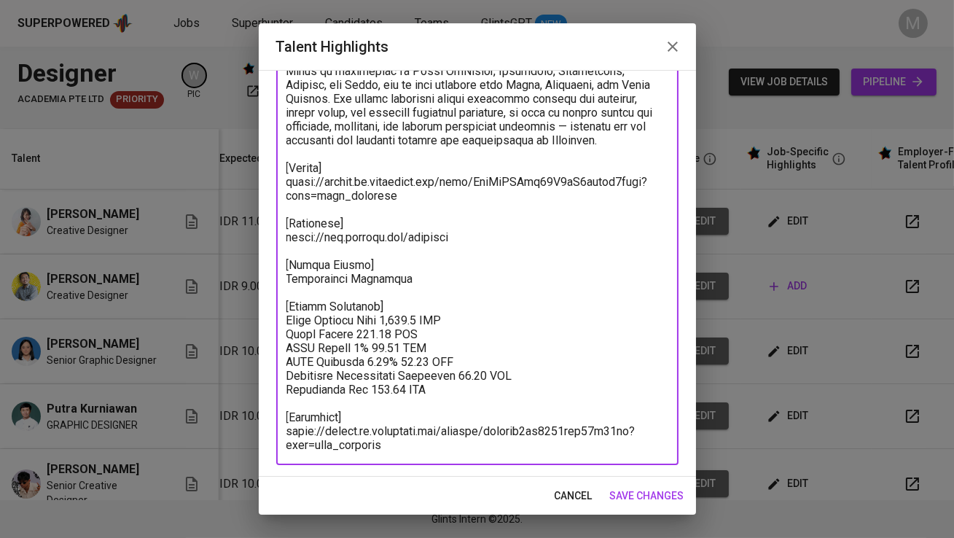
type textarea "Lorem Ips do si Ametc-adipiscin elitsedd eiusmodt inci utla etdol magna al enim…"
click at [635, 497] on span "save changes" at bounding box center [647, 496] width 74 height 18
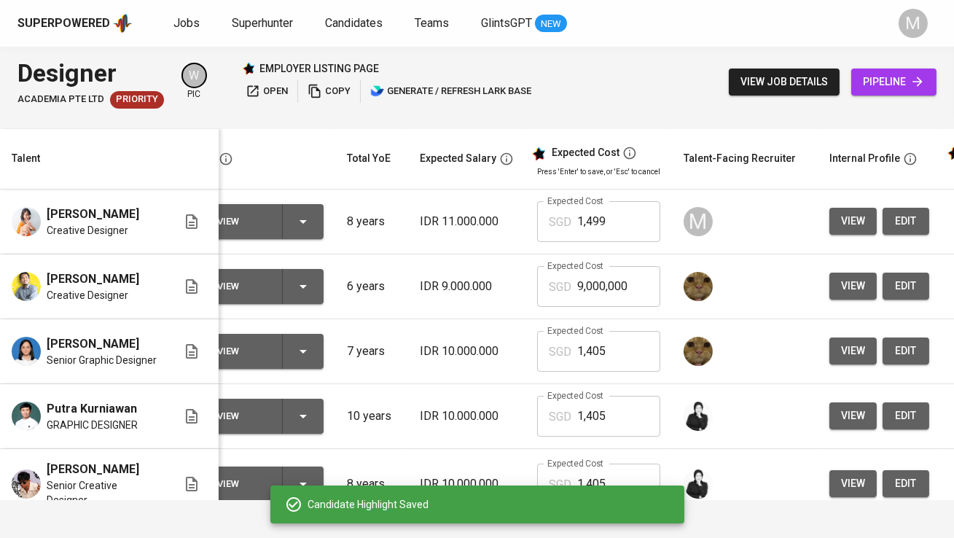
scroll to position [0, 0]
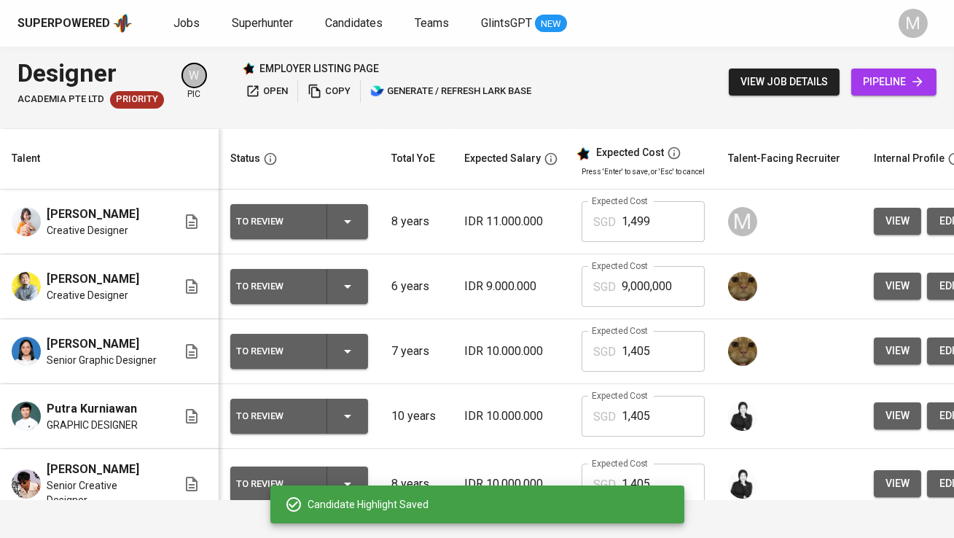
click at [333, 216] on div "To Review" at bounding box center [299, 221] width 126 height 35
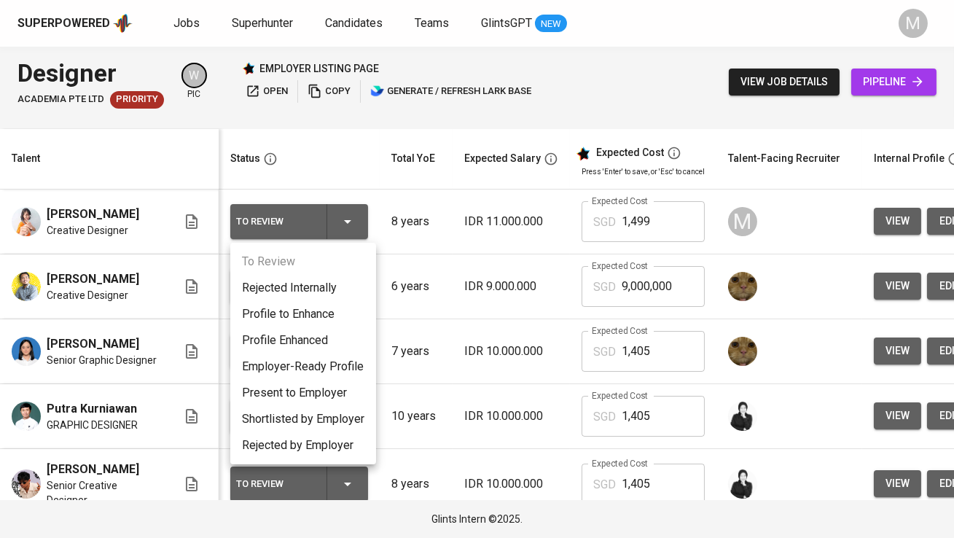
click at [467, 214] on div at bounding box center [477, 269] width 954 height 538
